Goal: Book appointment/travel/reservation

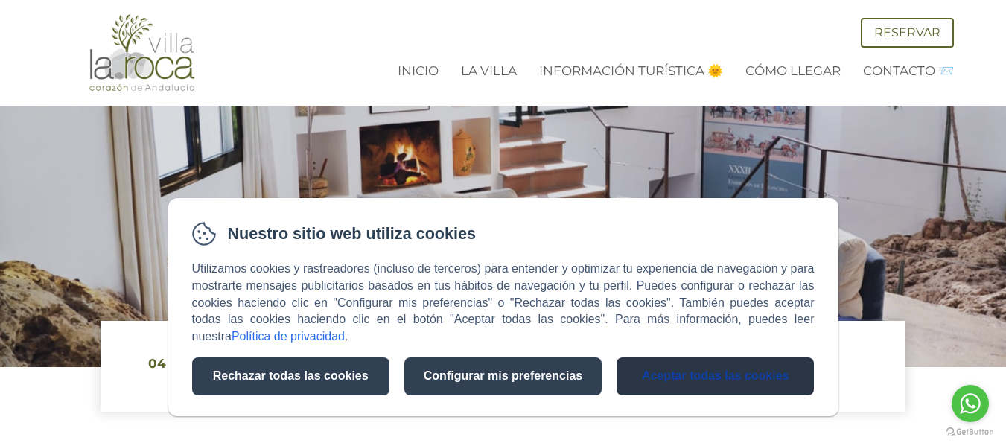
click at [746, 373] on button "Aceptar todas las cookies" at bounding box center [715, 376] width 197 height 38
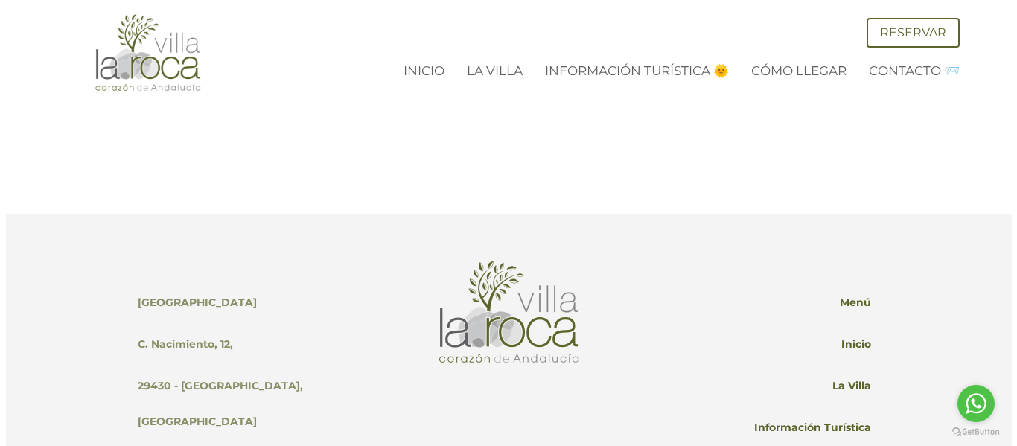
scroll to position [3539, 0]
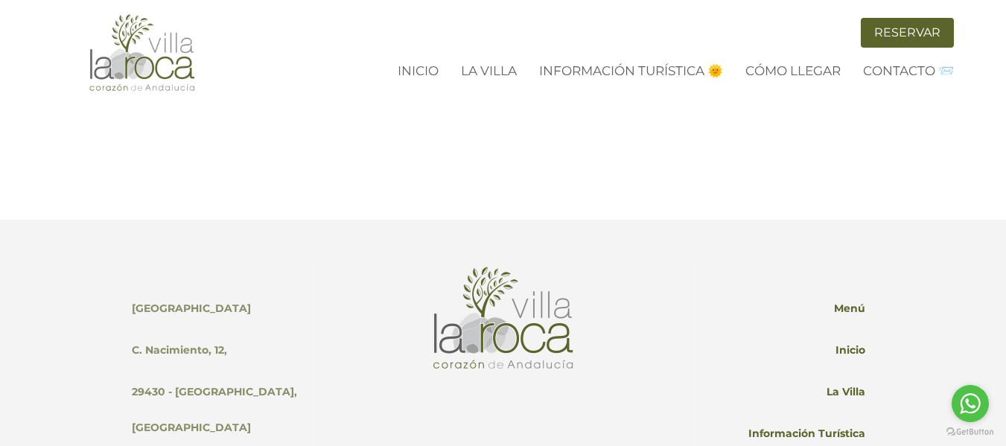
click at [906, 19] on link "Reservar" at bounding box center [907, 33] width 93 height 30
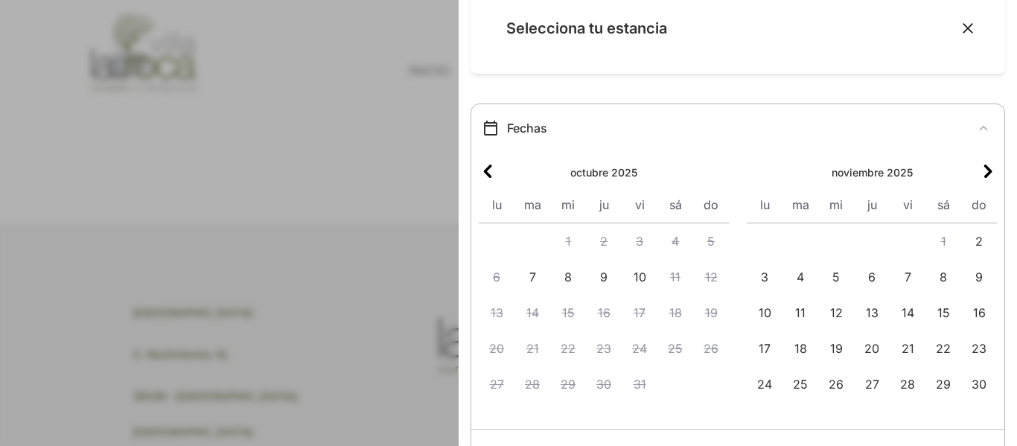
scroll to position [42, 0]
click at [389, 112] on div at bounding box center [508, 223] width 1017 height 446
click at [962, 25] on icon "Cerrar" at bounding box center [968, 27] width 15 height 15
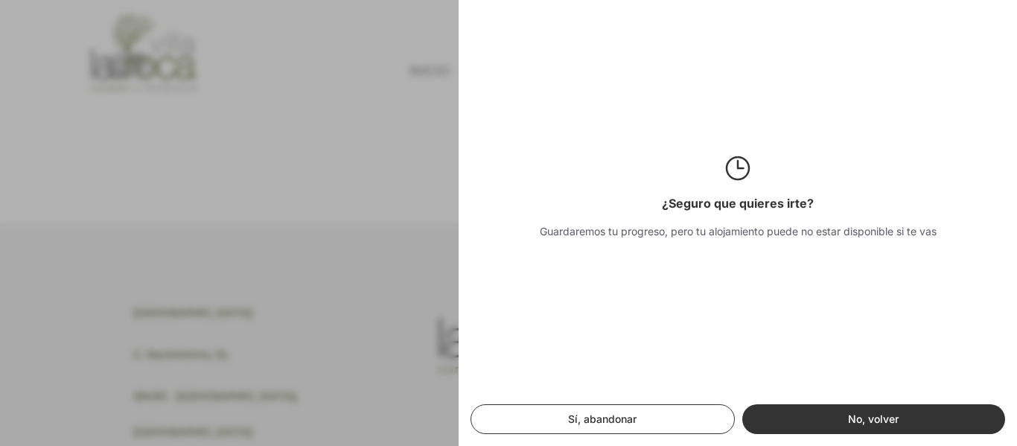
click at [645, 428] on button "Sí, abandonar" at bounding box center [603, 419] width 264 height 30
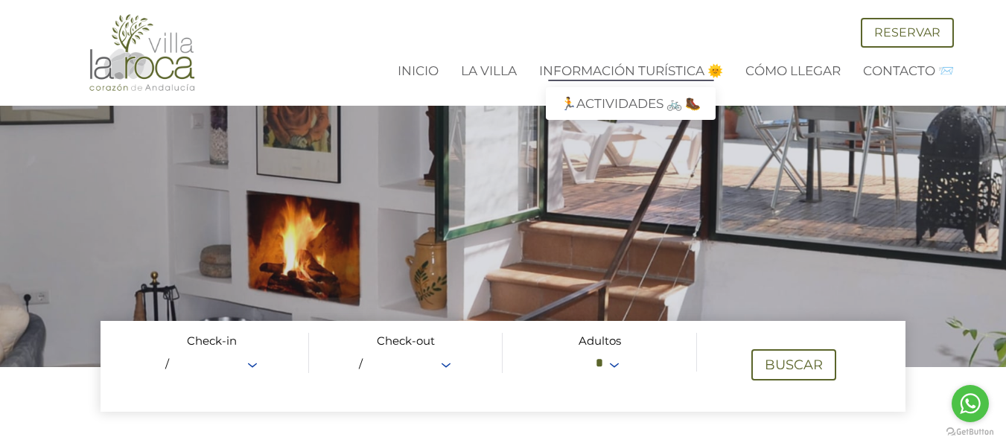
click at [640, 71] on link "Información Turística 🌞" at bounding box center [631, 70] width 184 height 15
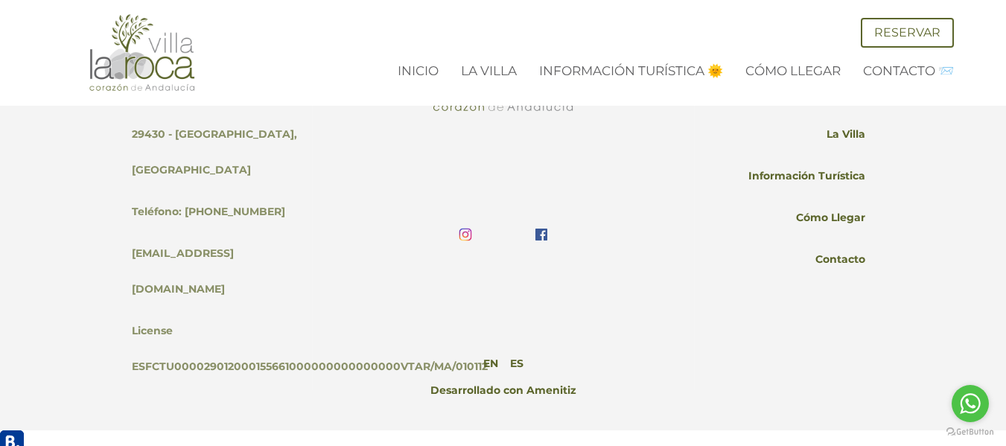
scroll to position [1512, 0]
